Goal: Task Accomplishment & Management: Manage account settings

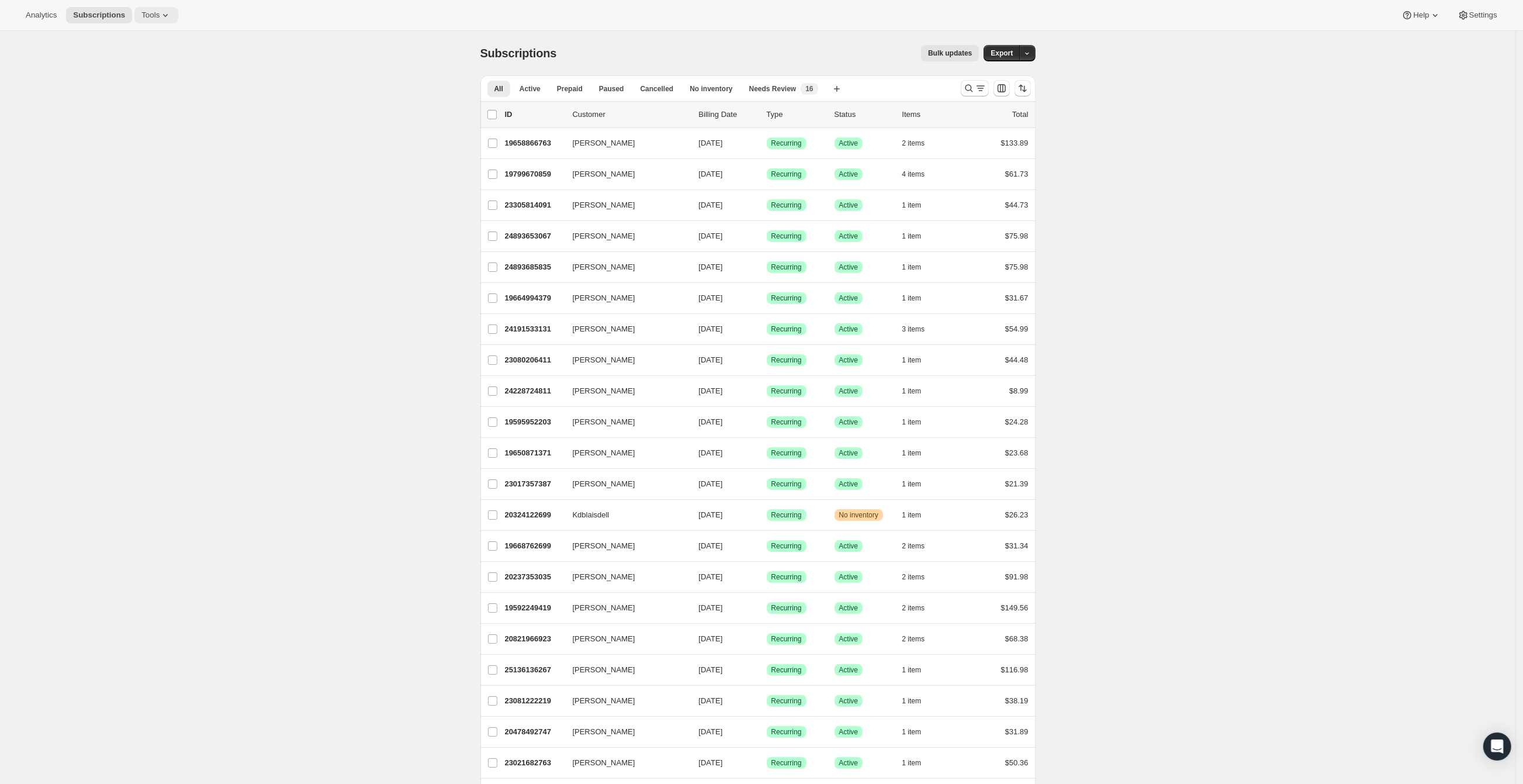
click at [149, 17] on span "Tools" at bounding box center [150, 15] width 18 height 10
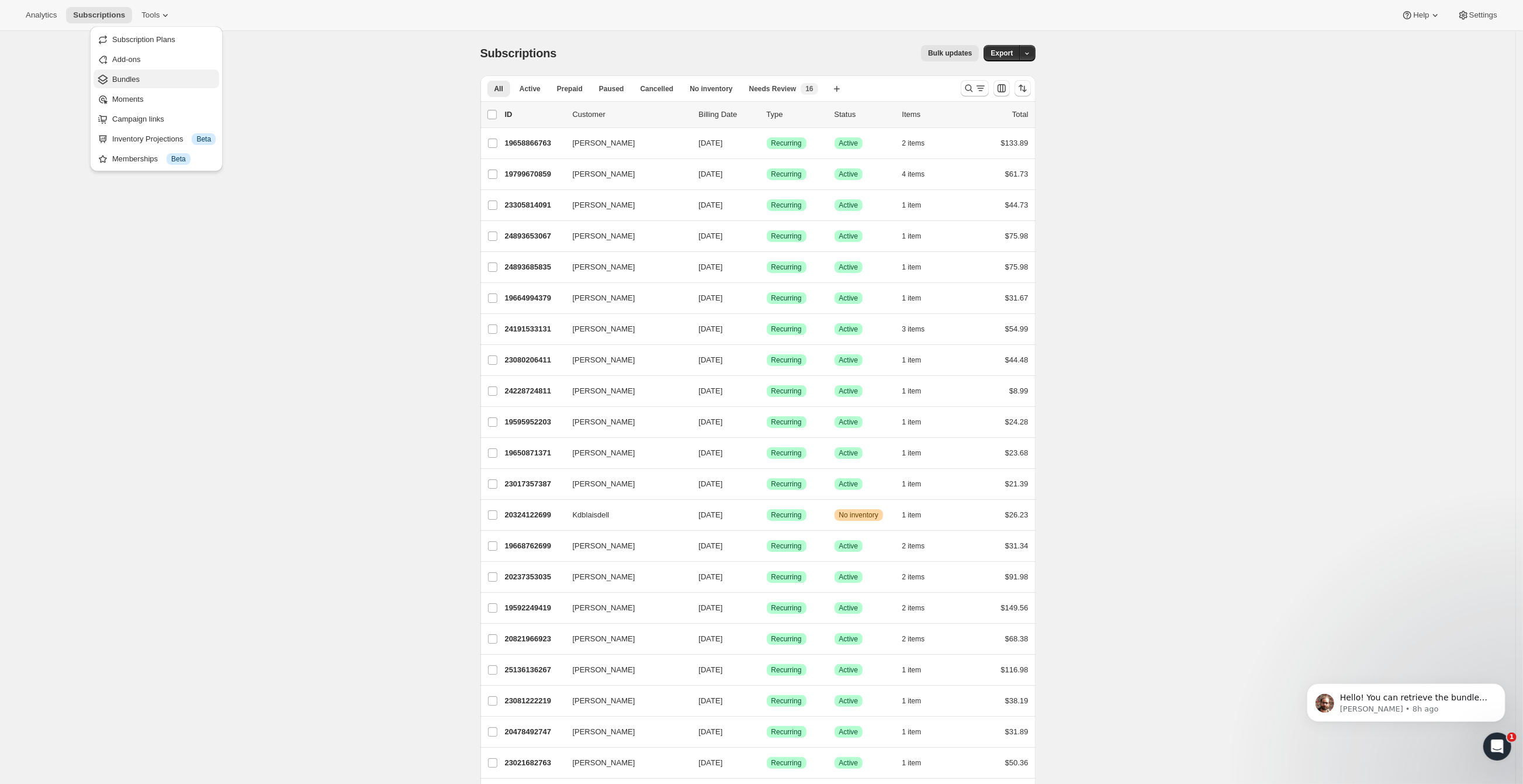
click at [145, 78] on span "Bundles" at bounding box center [164, 80] width 104 height 12
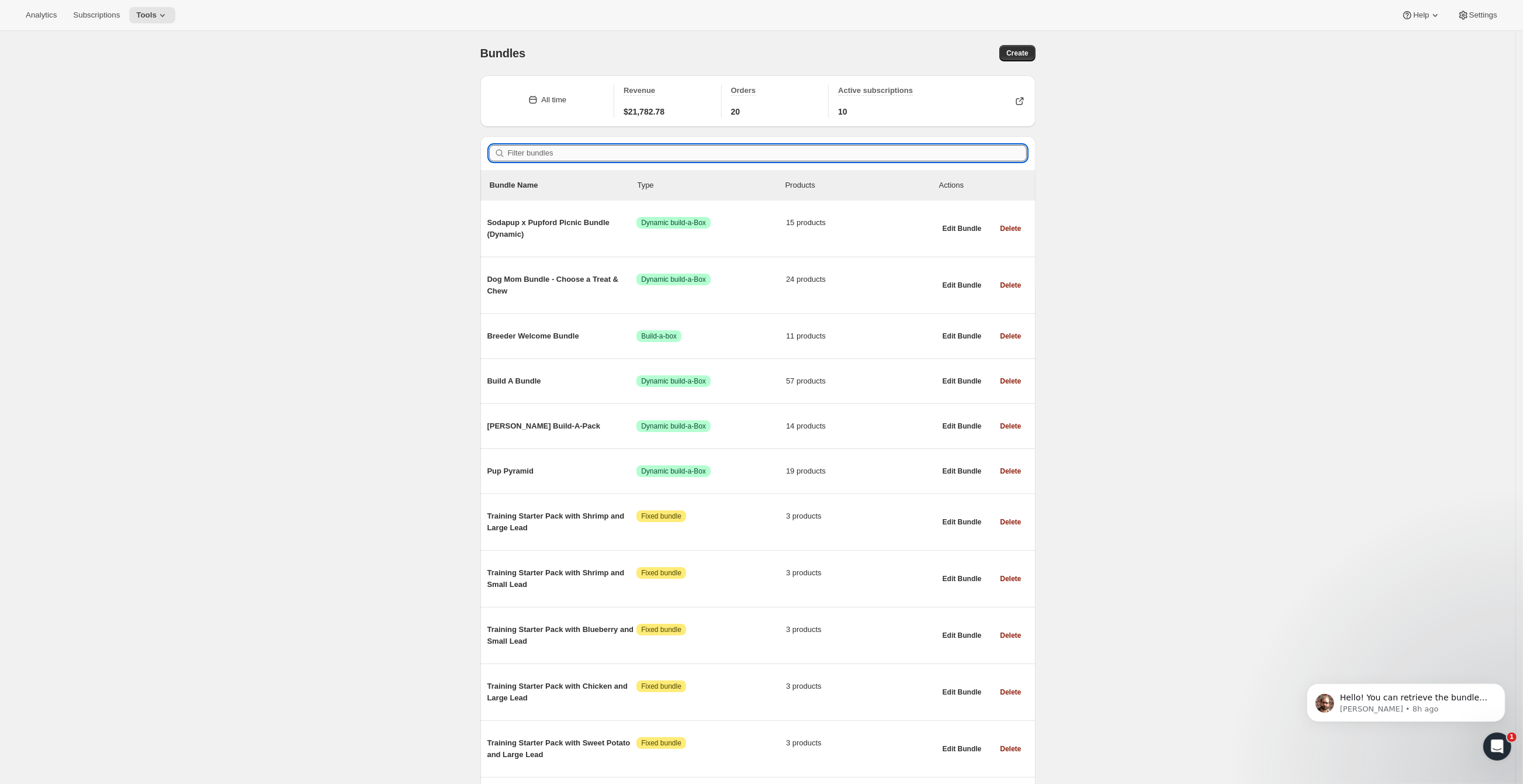
click at [564, 153] on input "Filter bundles" at bounding box center [768, 153] width 519 height 16
paste input "bundlesku1294"
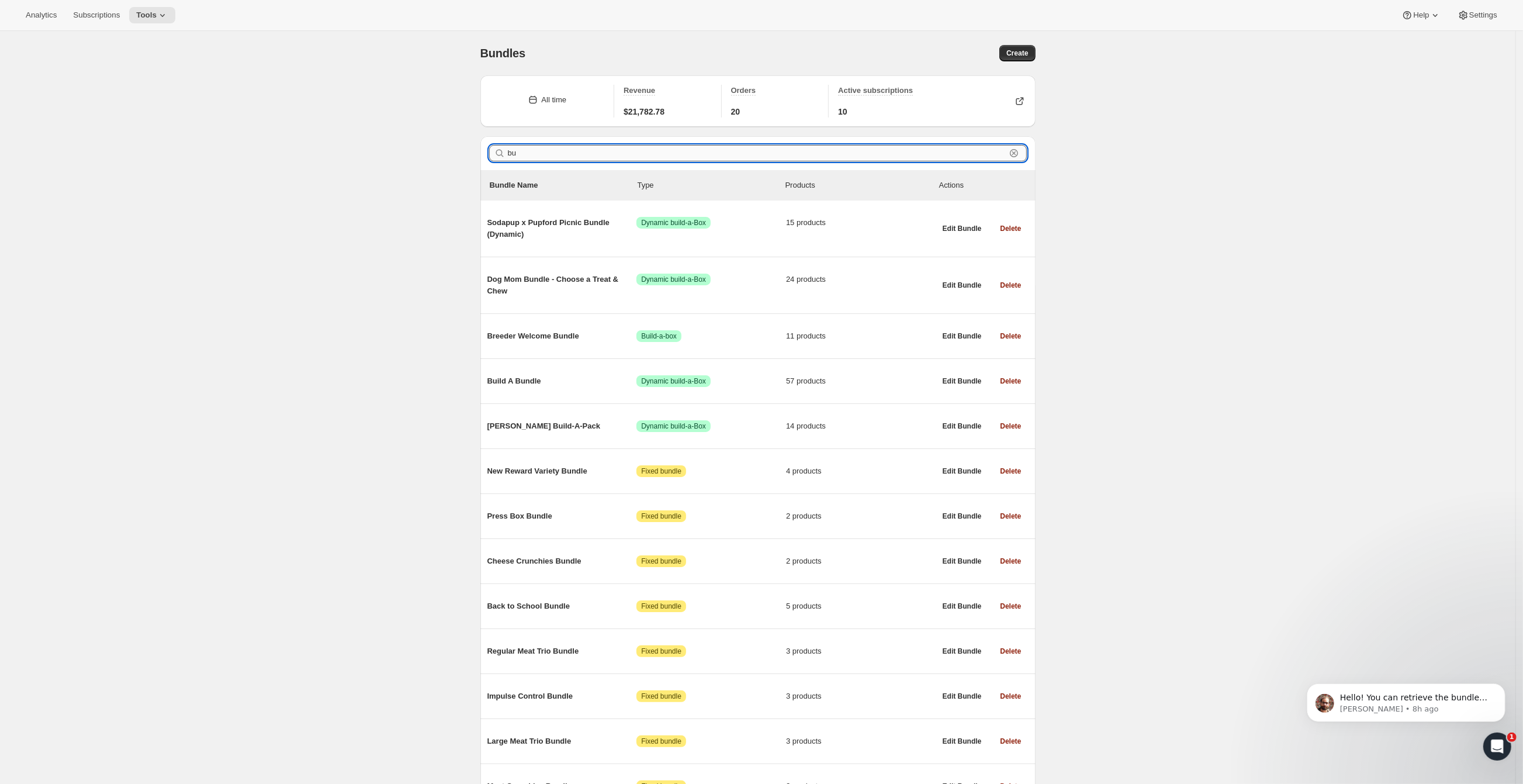
type input "b"
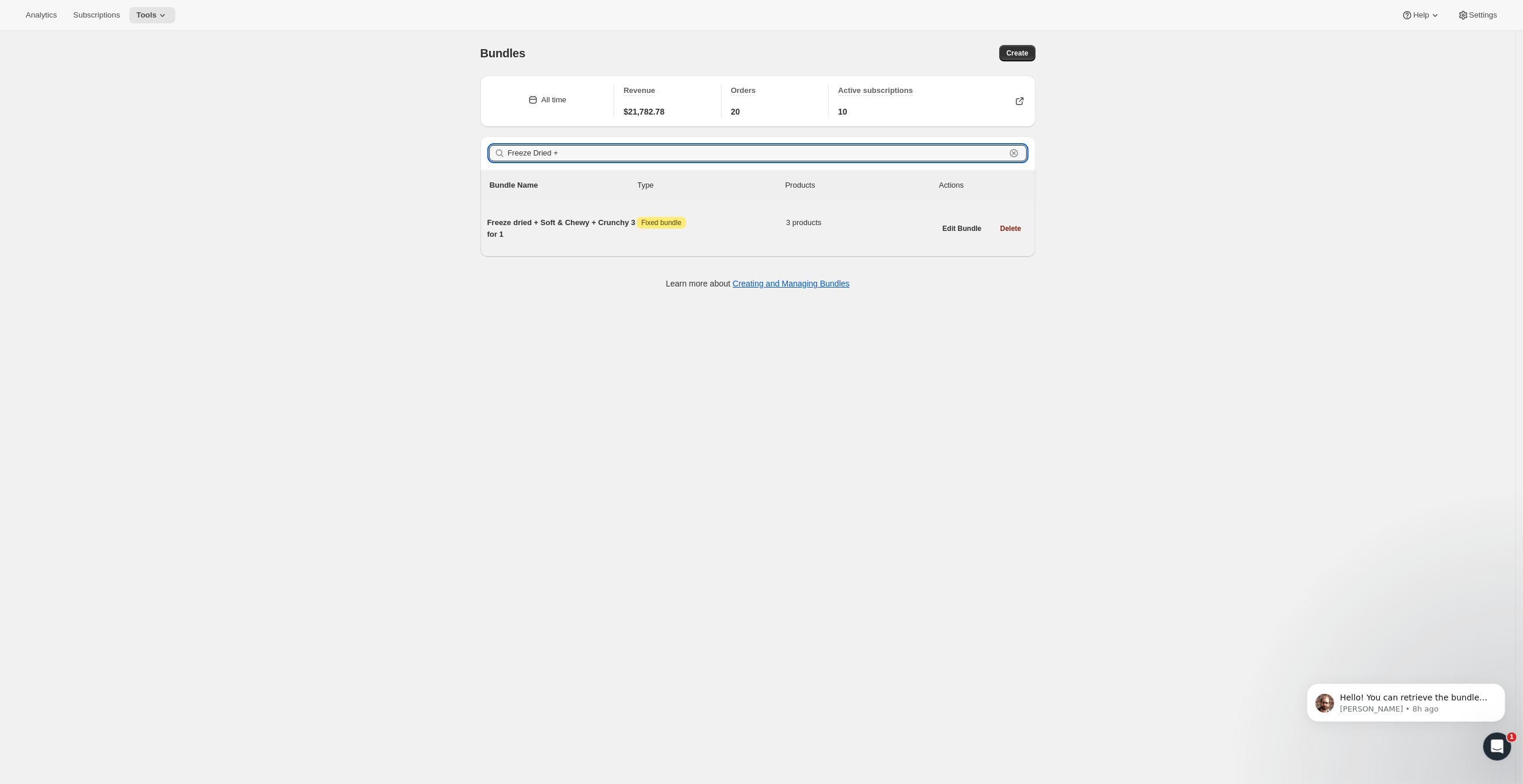
type input "Freeze Dried +"
click at [604, 236] on span "Freeze dried + Soft & Chewy + Crunchy 3 for 1" at bounding box center [562, 228] width 150 height 23
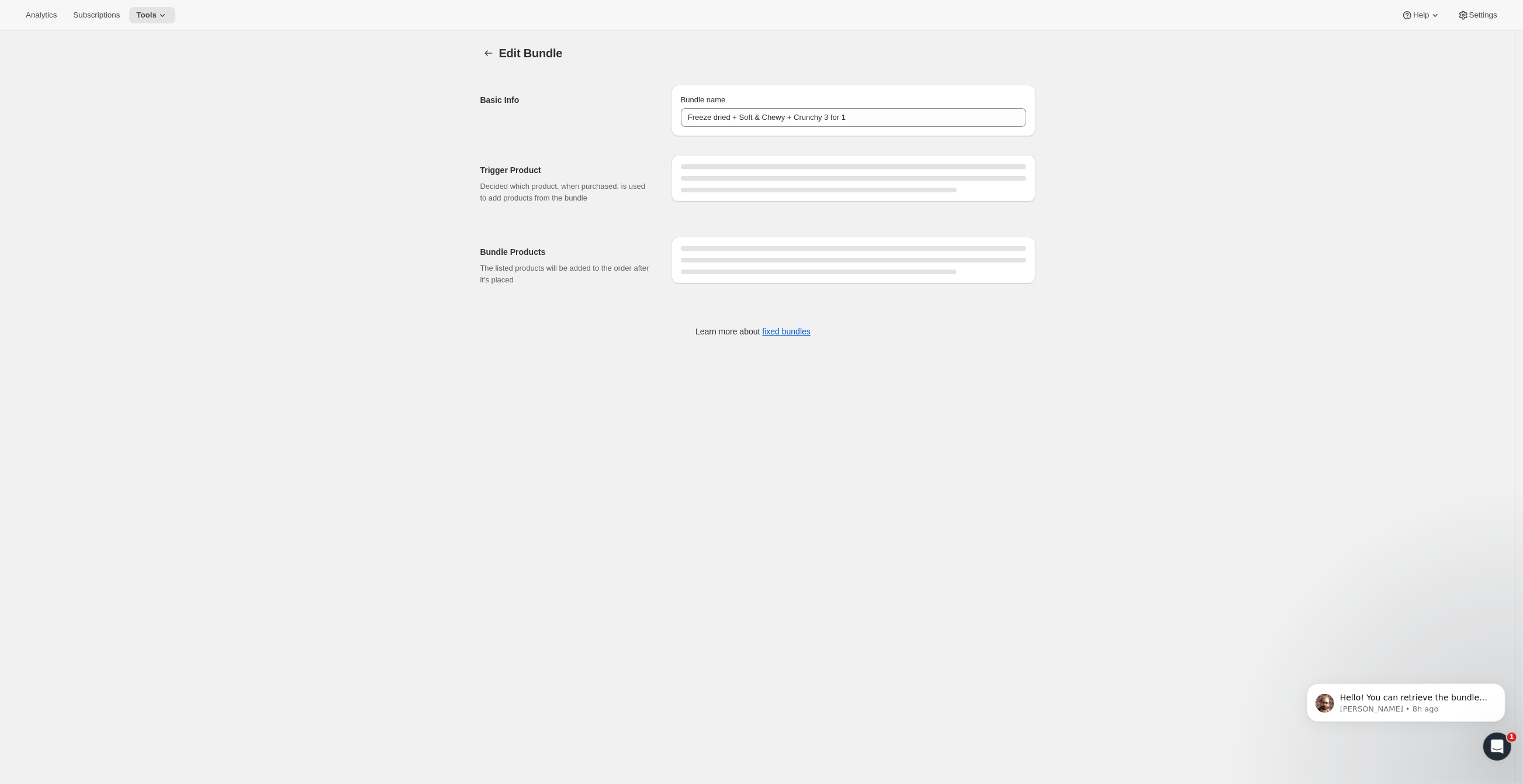
type input "Freeze dried + Soft & Chewy + Crunchy 3 for 1"
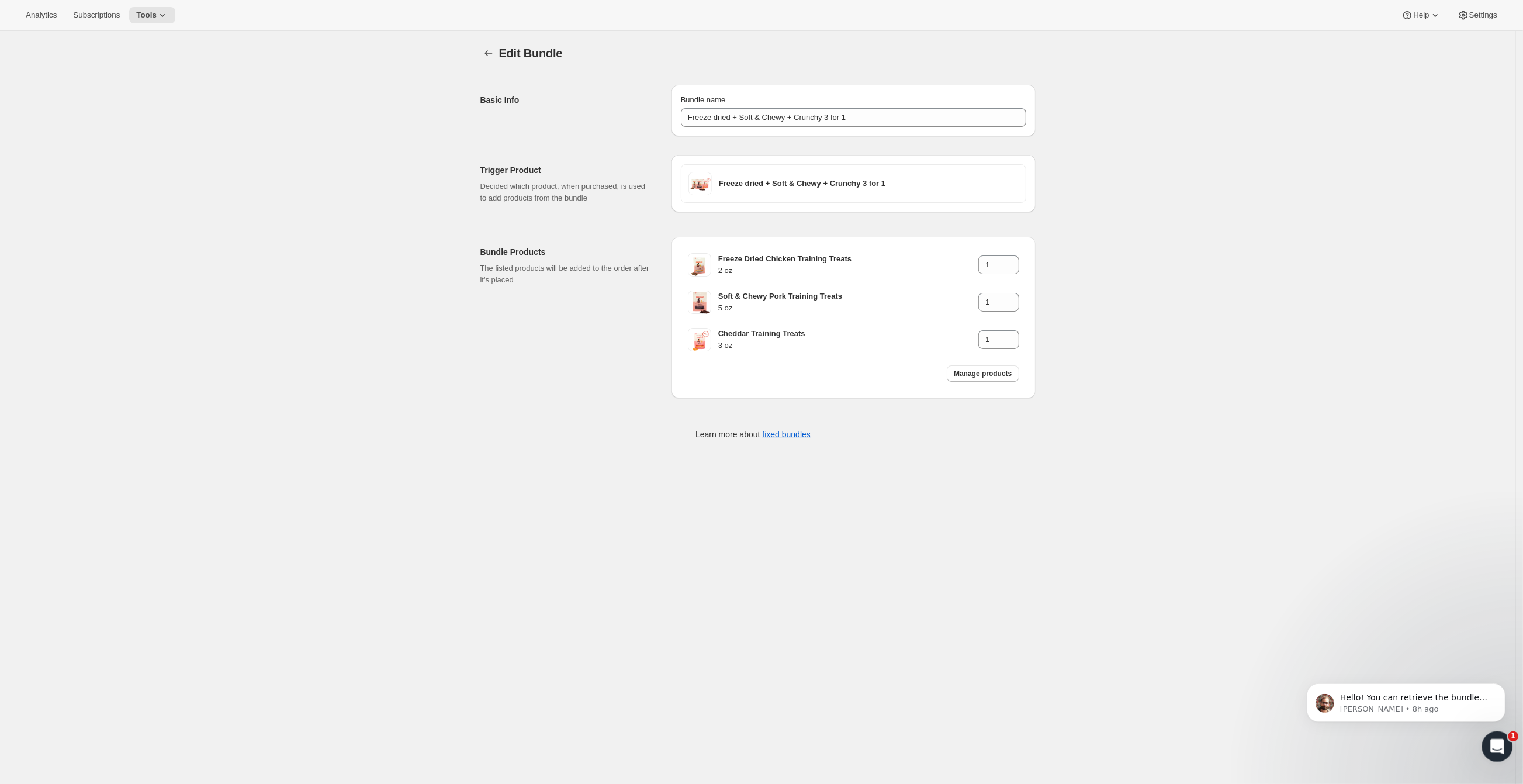
click at [1492, 744] on icon "Open Intercom Messenger" at bounding box center [1496, 745] width 19 height 19
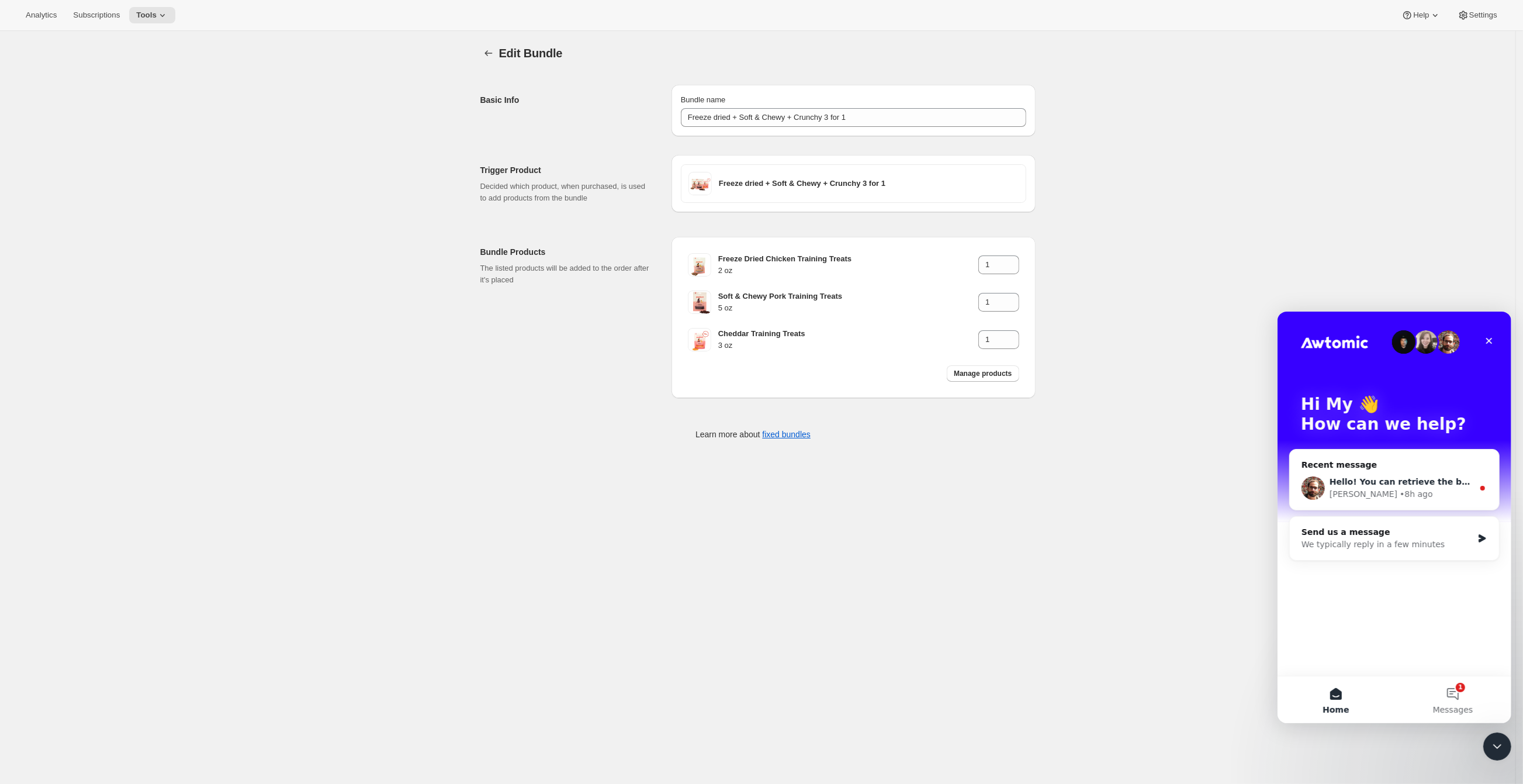
click at [1431, 491] on div "[PERSON_NAME] • 8h ago" at bounding box center [1401, 493] width 144 height 12
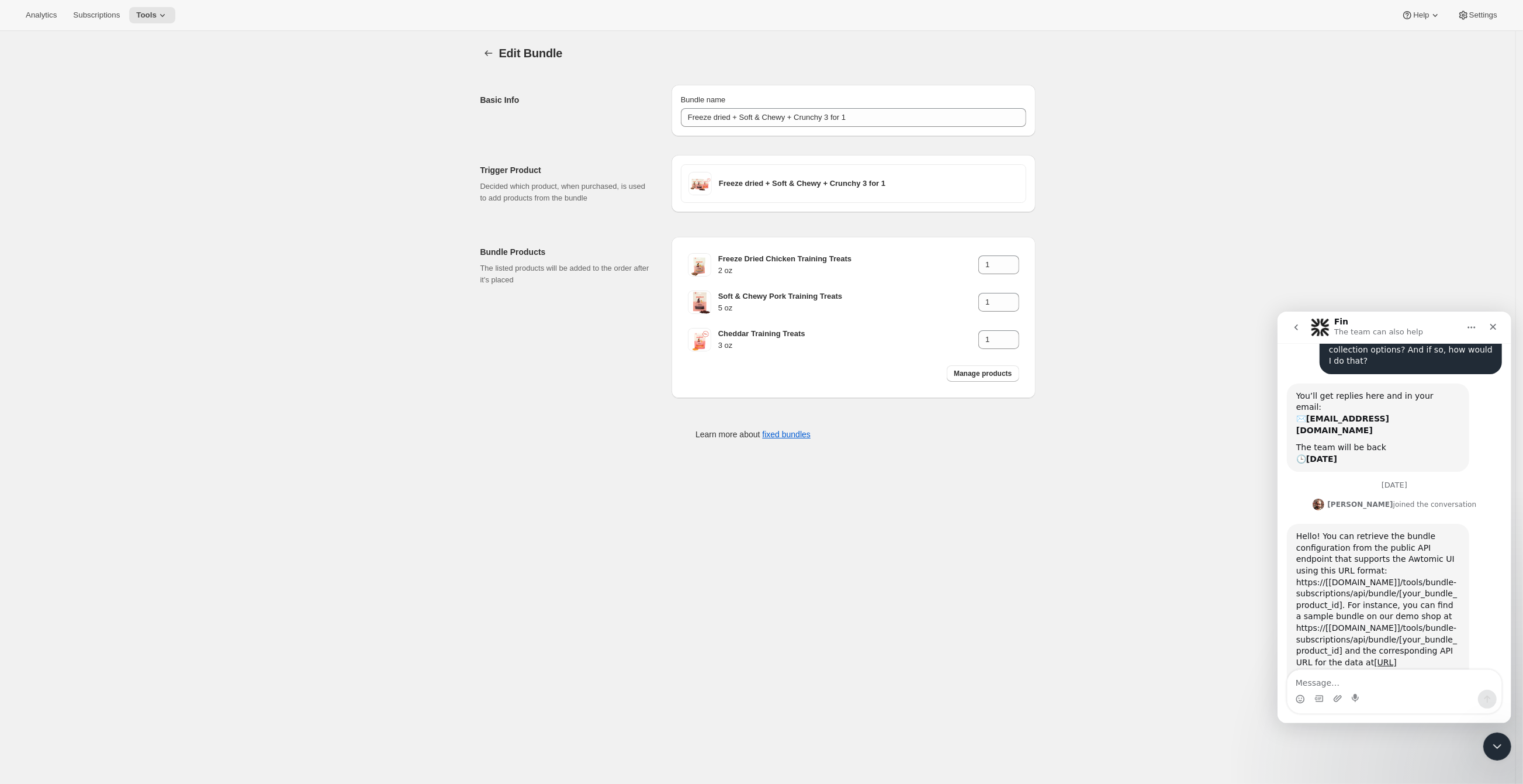
scroll to position [222, 0]
click at [1497, 326] on icon "Close" at bounding box center [1493, 326] width 10 height 10
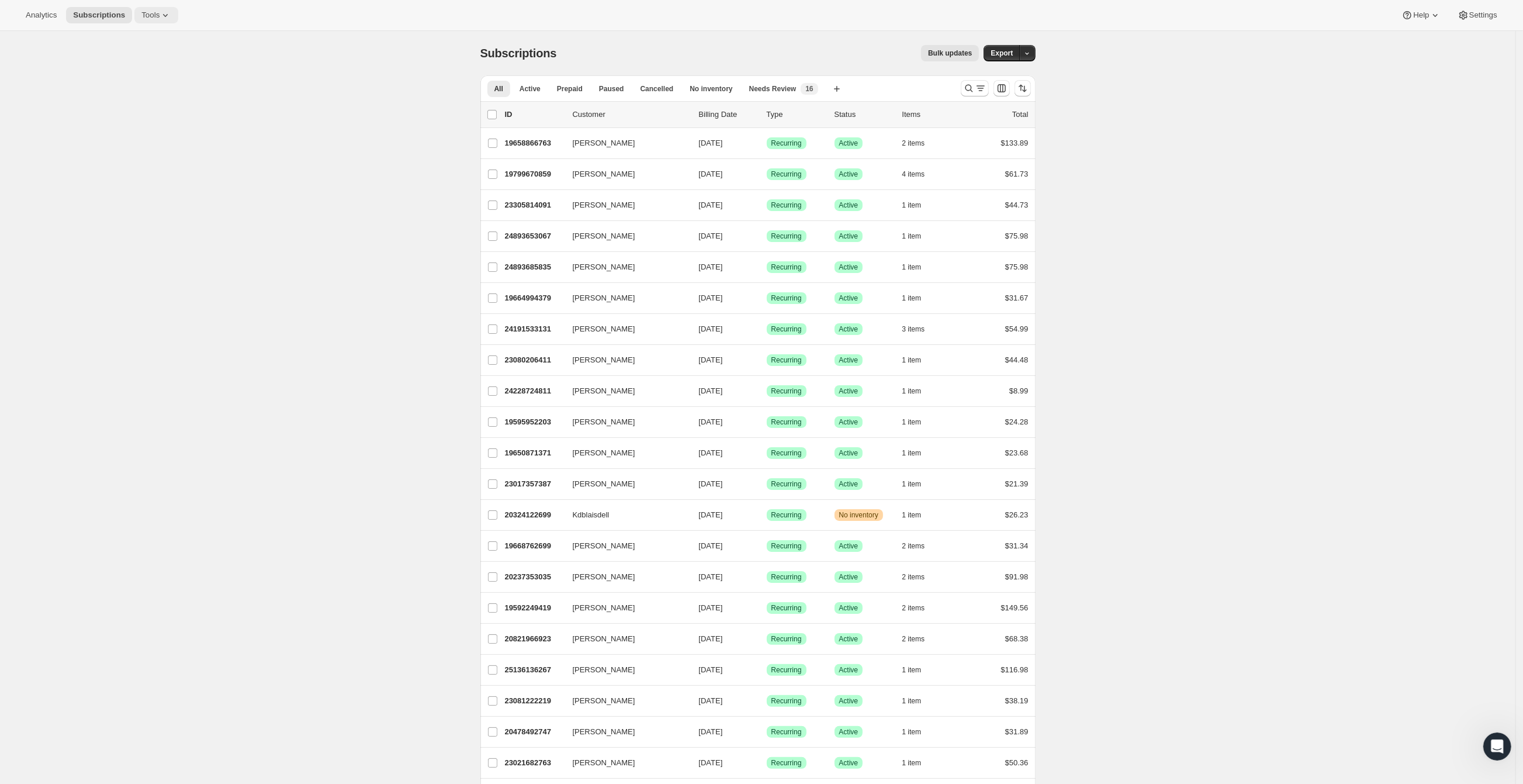
click at [171, 16] on icon at bounding box center [165, 15] width 12 height 12
click at [1500, 739] on div "Open Intercom Messenger" at bounding box center [1498, 746] width 31 height 31
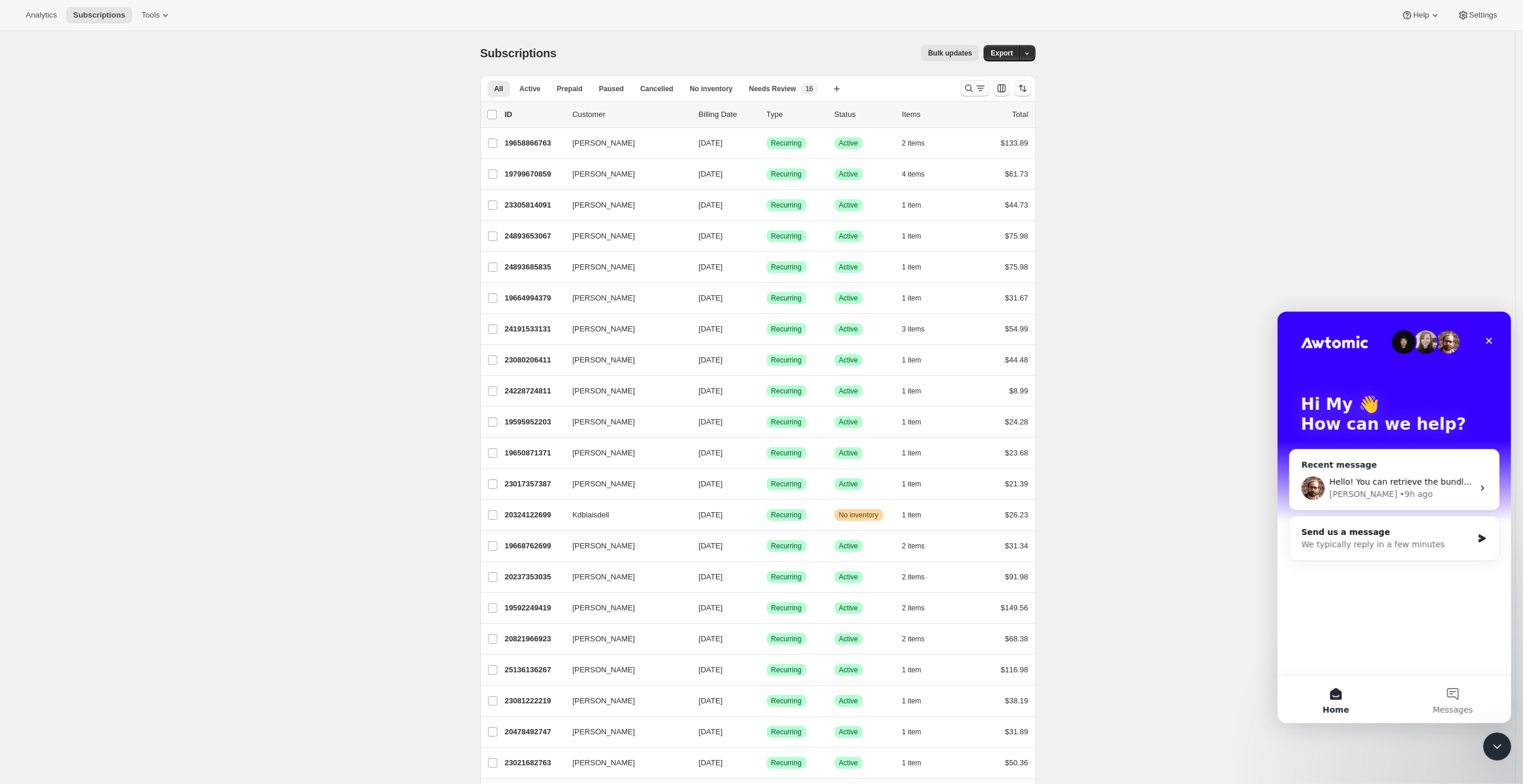
click at [1415, 491] on div "Brian • 9h ago" at bounding box center [1401, 493] width 144 height 12
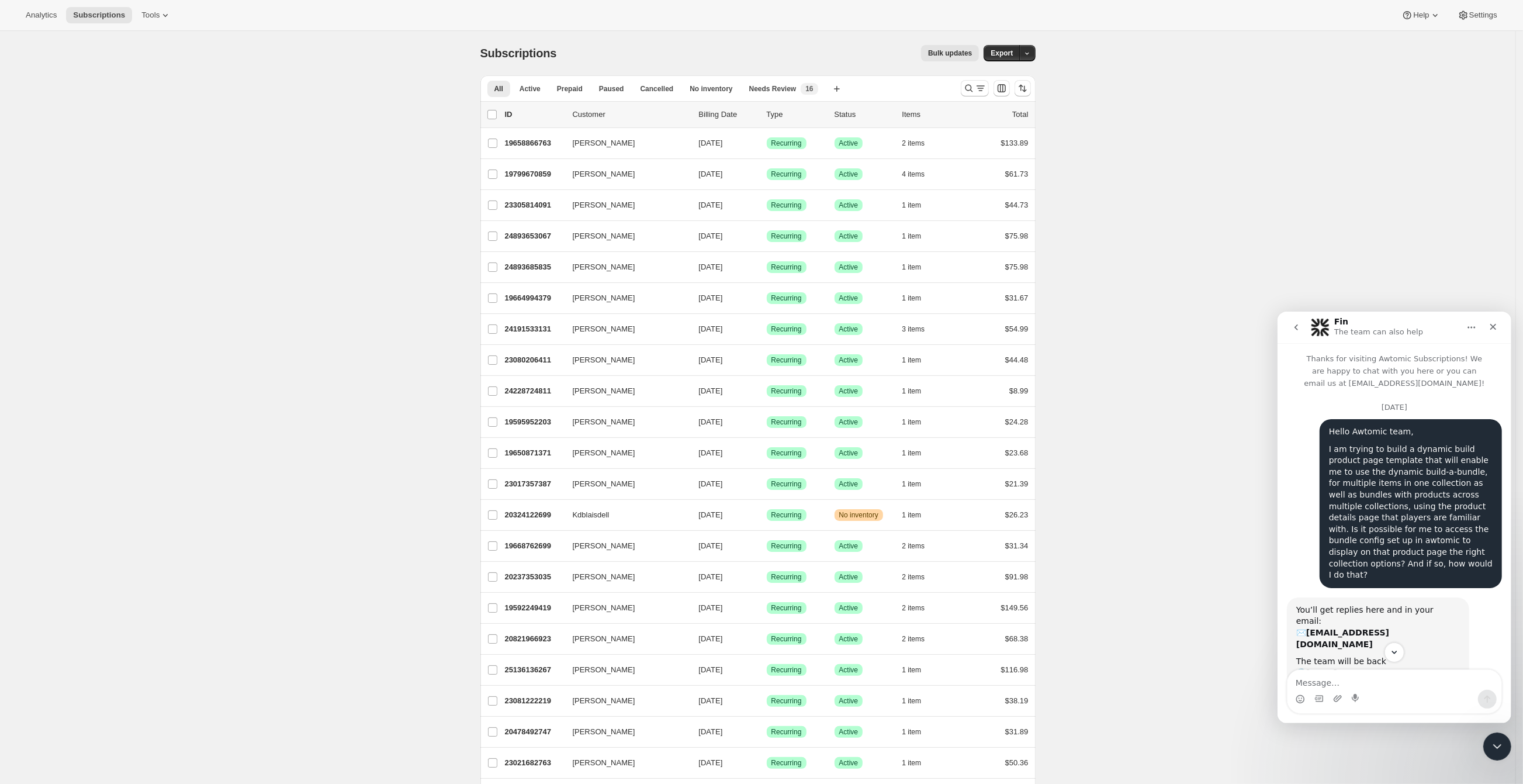
scroll to position [222, 0]
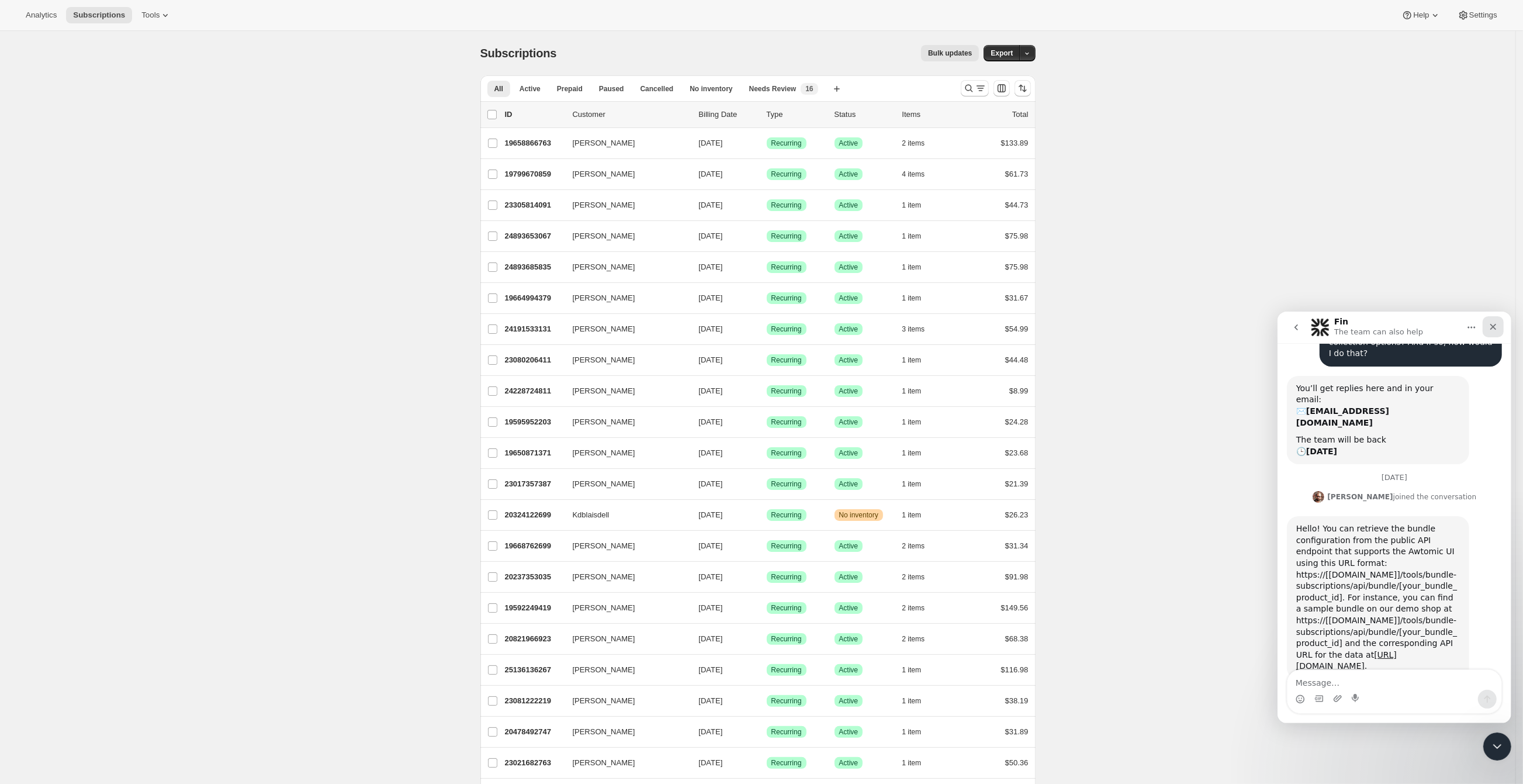
click at [1490, 328] on icon "Close" at bounding box center [1493, 326] width 10 height 10
